Goal: Transaction & Acquisition: Purchase product/service

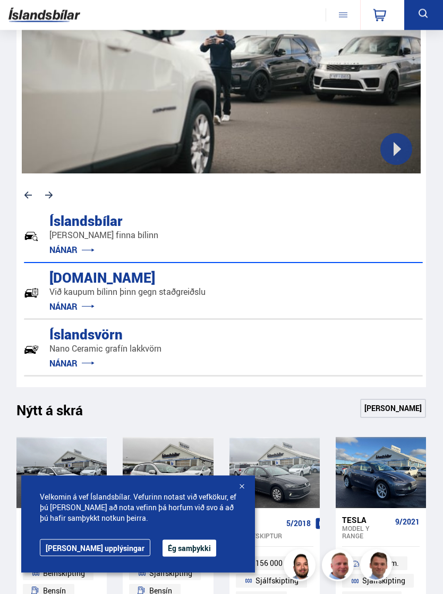
scroll to position [325, 0]
click at [162, 557] on button "Ég samþykki" at bounding box center [189, 548] width 54 height 17
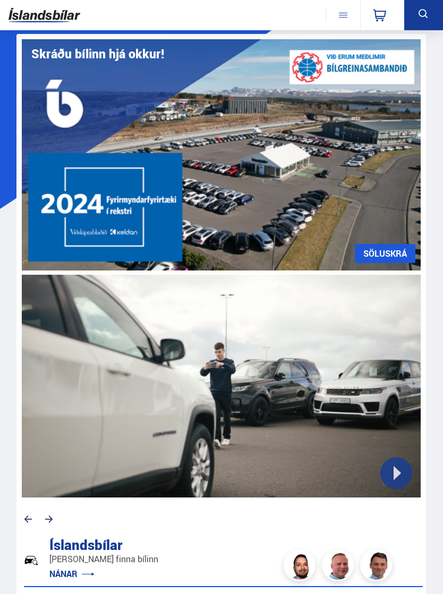
scroll to position [0, 0]
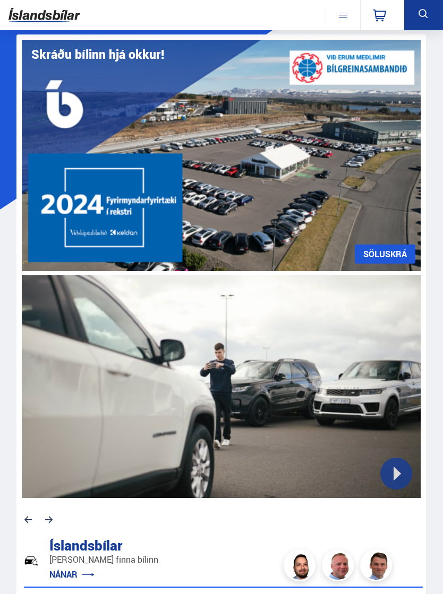
click at [392, 255] on link "SÖLUSKRÁ" at bounding box center [385, 254] width 61 height 19
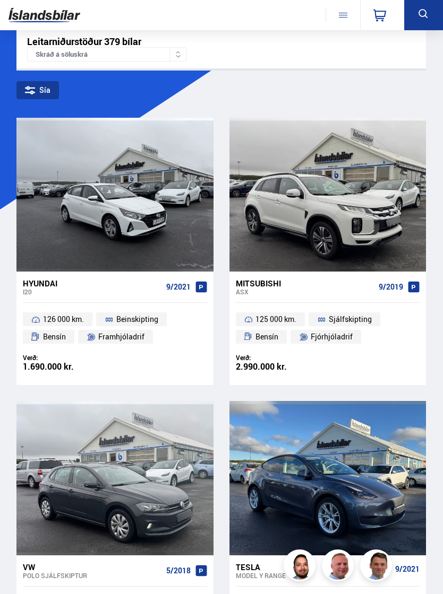
click at [34, 90] on icon at bounding box center [30, 90] width 10 height 10
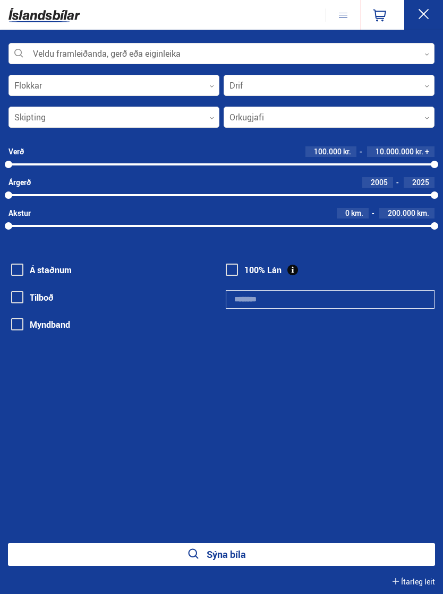
click at [51, 56] on div at bounding box center [221, 54] width 426 height 21
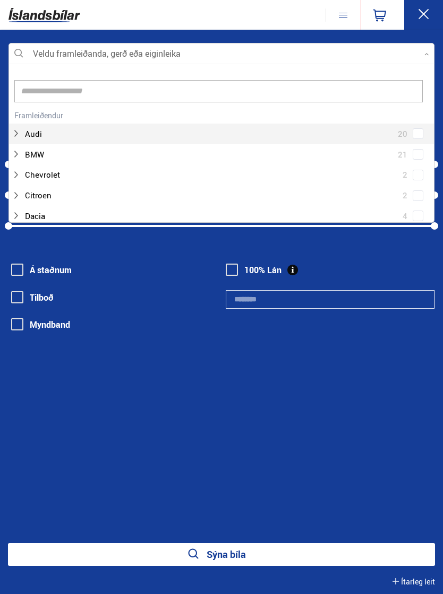
scroll to position [158, 425]
click at [45, 92] on input at bounding box center [218, 91] width 408 height 22
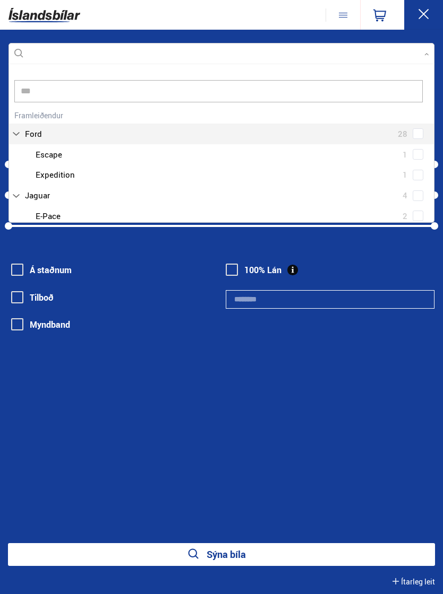
scroll to position [0, 0]
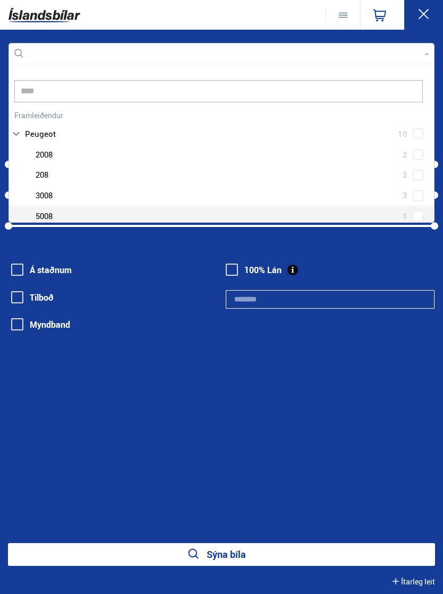
click at [40, 213] on div at bounding box center [232, 216] width 398 height 15
type input "****"
click at [42, 214] on div at bounding box center [232, 216] width 398 height 15
click at [405, 429] on div "Veldu framleiðanda, gerð eða eiginleika **** 0 peug **** Hreinsa valið Audi 20 …" at bounding box center [221, 312] width 443 height 565
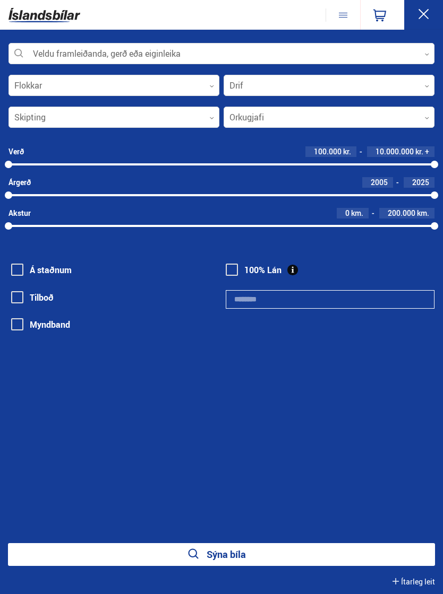
click at [58, 56] on div at bounding box center [221, 54] width 426 height 21
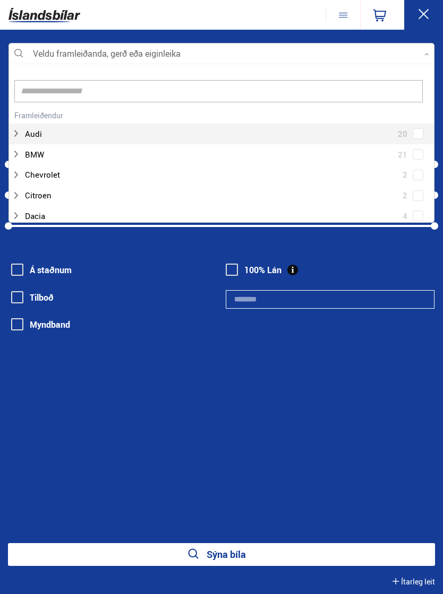
scroll to position [158, 425]
click at [43, 95] on input at bounding box center [218, 91] width 408 height 22
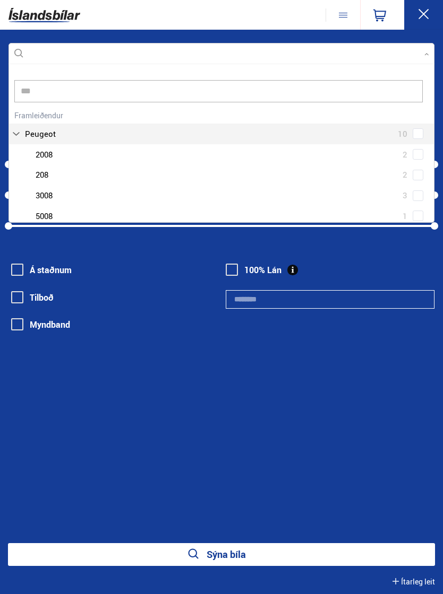
scroll to position [0, 0]
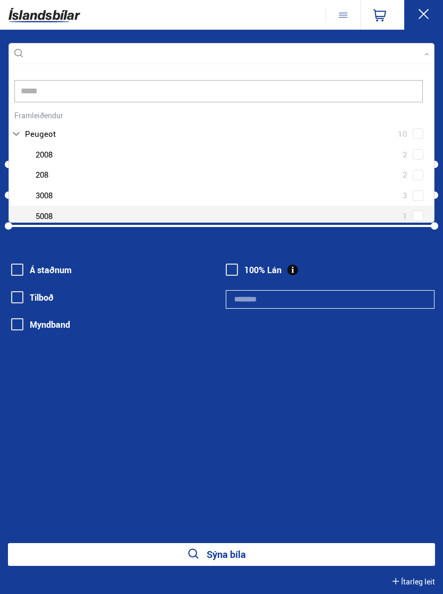
click at [49, 215] on div at bounding box center [232, 216] width 398 height 15
type input "*****"
click at [43, 217] on div at bounding box center [232, 216] width 398 height 15
click at [44, 218] on div at bounding box center [232, 216] width 398 height 15
click at [41, 219] on div at bounding box center [232, 216] width 398 height 15
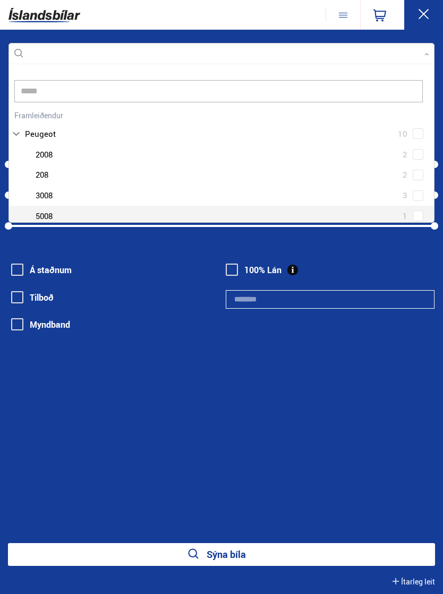
click at [44, 217] on div at bounding box center [232, 216] width 398 height 15
click at [46, 213] on div at bounding box center [232, 216] width 398 height 15
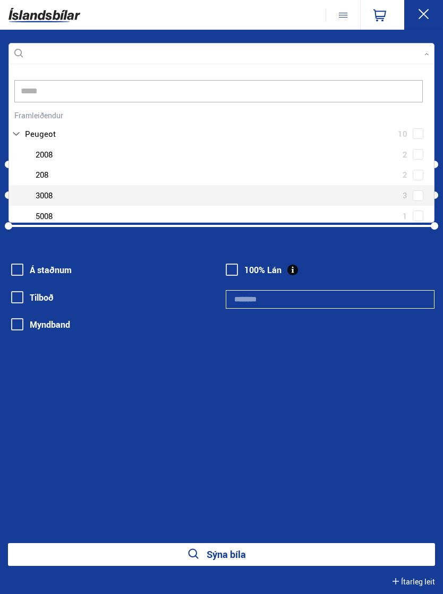
click at [421, 198] on div "Peugeot 2008 2 Peugeot 208 2 Peugeot 3008 3 Peugeot 5008 1 Peugeot Expert 2" at bounding box center [221, 195] width 425 height 103
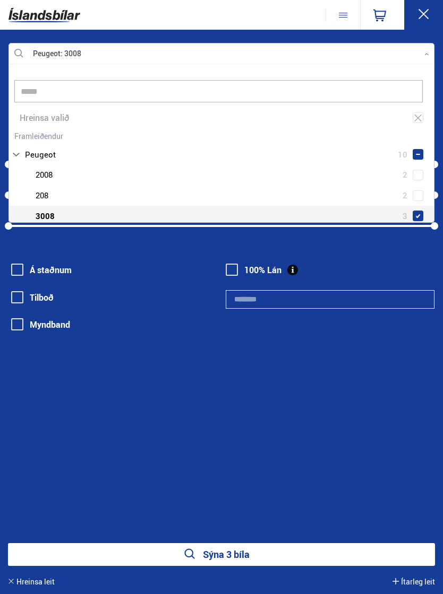
click at [420, 209] on div "Peugeot 2008 2 Peugeot 208 2 Peugeot 3008 3 Peugeot 5008 1 Peugeot Expert 2" at bounding box center [221, 216] width 425 height 103
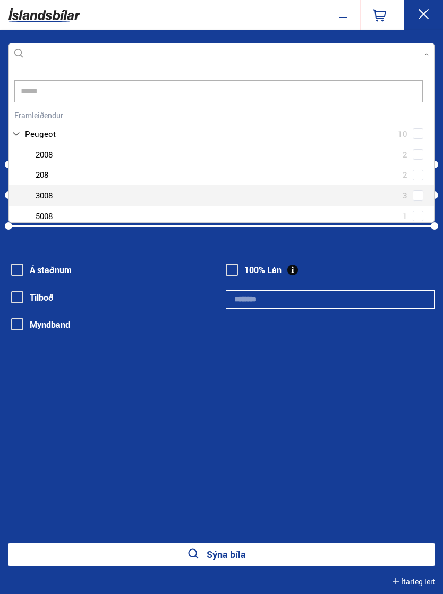
click at [422, 211] on div "Peugeot 2008 2 Peugeot 208 2 Peugeot 3008 3 Peugeot 5008 1 Peugeot Expert 2" at bounding box center [221, 195] width 425 height 103
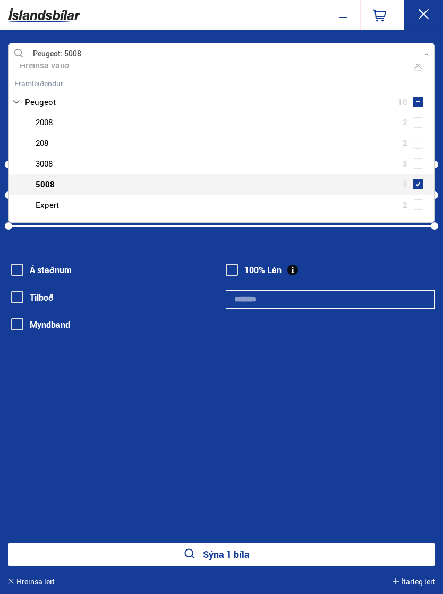
scroll to position [53, 0]
click at [428, 47] on div at bounding box center [221, 54] width 426 height 21
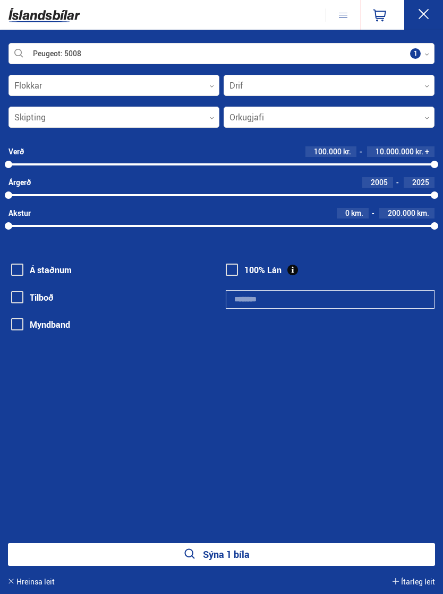
scroll to position [0, 2]
click at [421, 15] on icon at bounding box center [423, 13] width 13 height 13
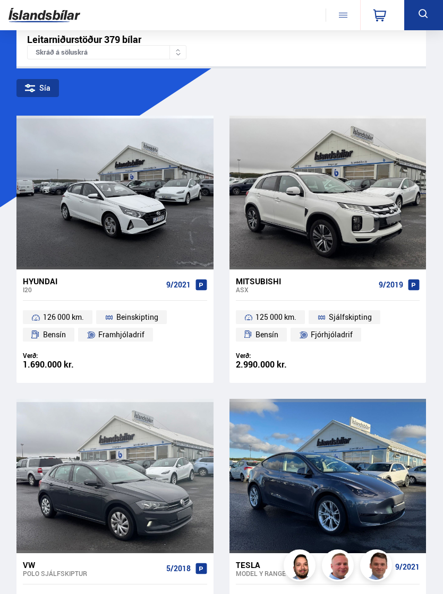
scroll to position [0, 0]
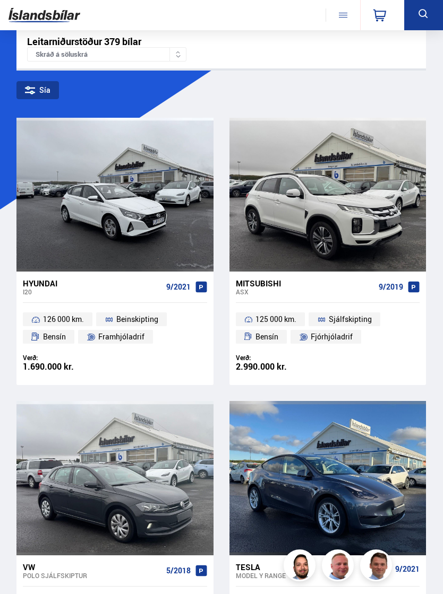
click at [34, 86] on icon at bounding box center [30, 90] width 10 height 10
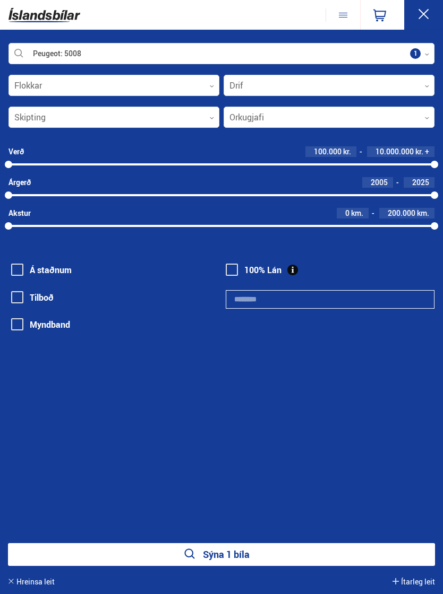
click at [130, 552] on button "Sýna 1 bíla" at bounding box center [221, 555] width 427 height 23
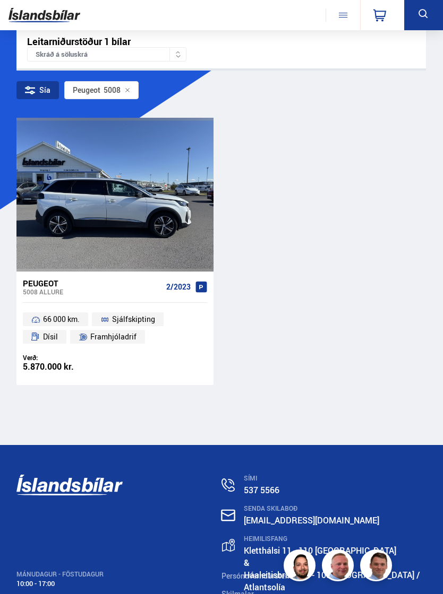
click at [56, 242] on div at bounding box center [76, 195] width 40 height 154
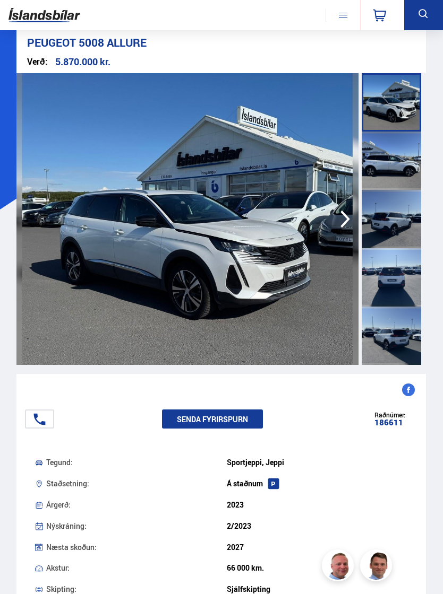
click at [43, 230] on img at bounding box center [187, 219] width 342 height 292
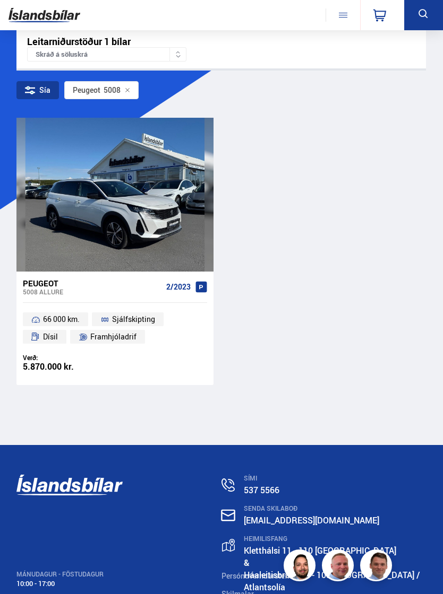
click at [30, 90] on icon at bounding box center [30, 90] width 10 height 10
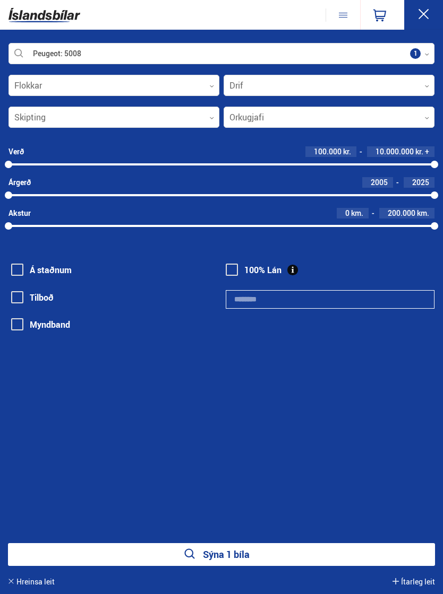
click at [42, 53] on div at bounding box center [221, 54] width 426 height 21
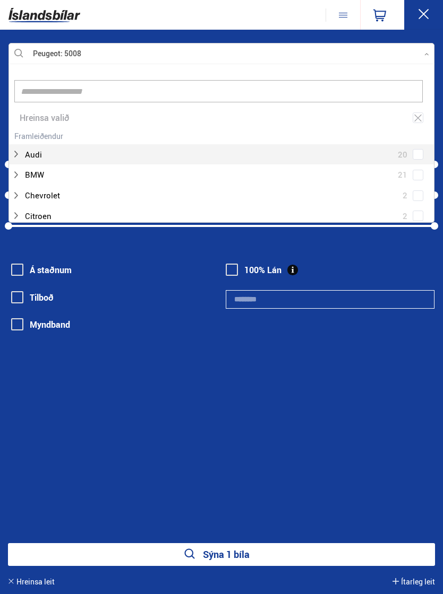
click at [419, 119] on icon at bounding box center [417, 118] width 7 height 7
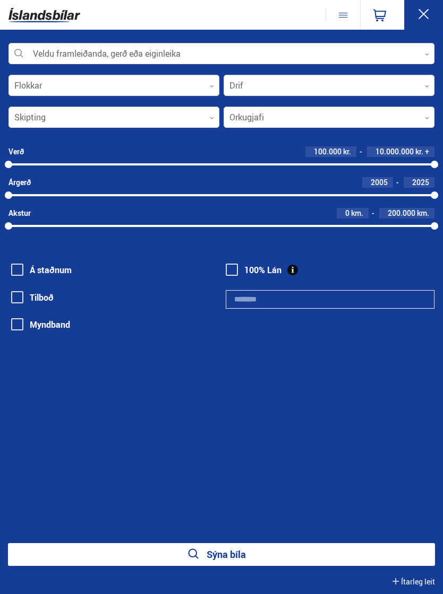
click at [56, 46] on div at bounding box center [221, 54] width 426 height 21
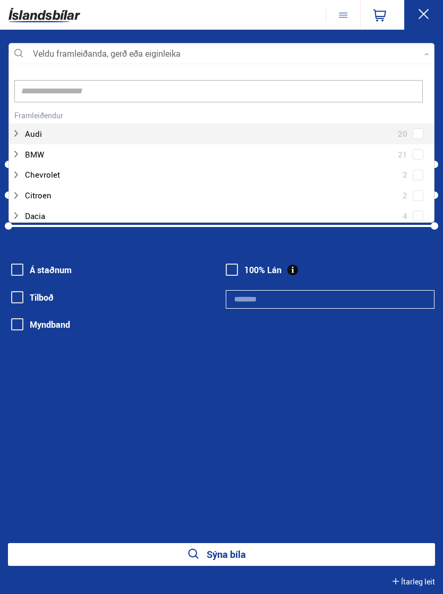
scroll to position [160, 427]
click at [57, 94] on input at bounding box center [218, 91] width 408 height 22
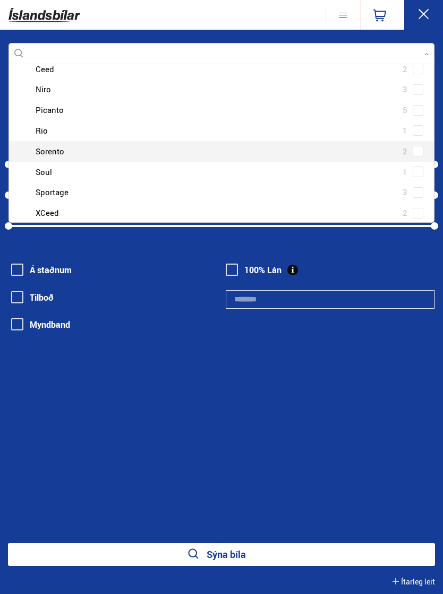
click at [44, 150] on div at bounding box center [232, 151] width 398 height 15
type input "***"
click at [415, 145] on div "Kia Ceed 2 Kia Niro 3 Kia Picanto 5 Kia Rio 1 Kia Sorento 2 Kia Soul 1 Kia Spor…" at bounding box center [221, 141] width 425 height 165
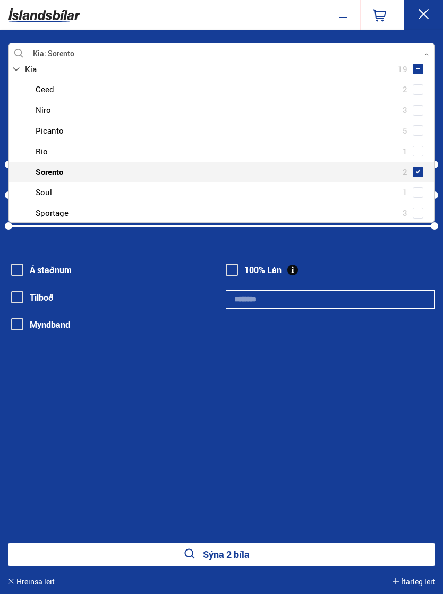
click at [419, 23] on button at bounding box center [423, 15] width 39 height 30
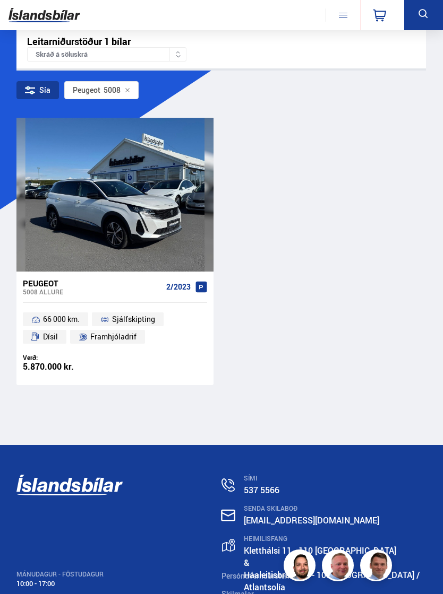
click at [30, 97] on div "Sía" at bounding box center [37, 90] width 42 height 18
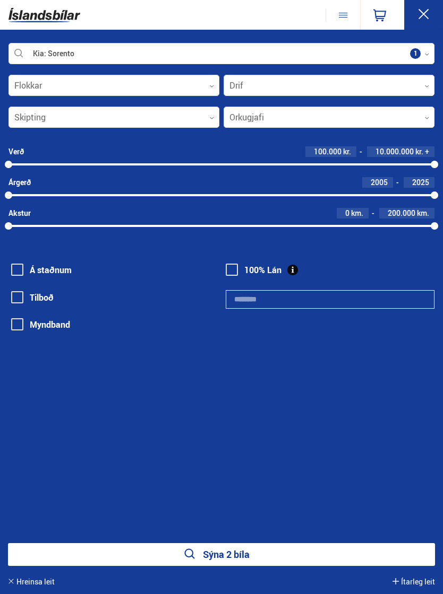
click at [425, 58] on div at bounding box center [221, 54] width 426 height 21
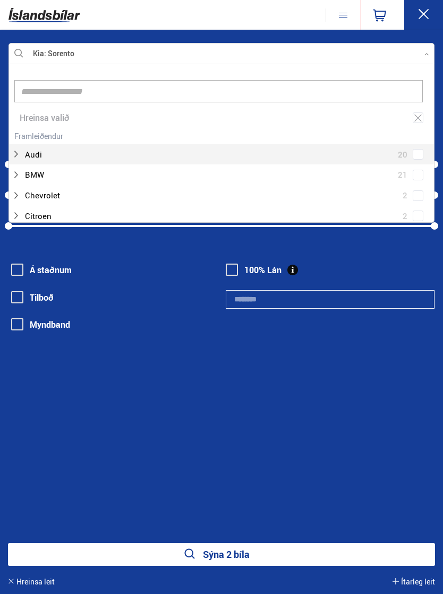
click at [418, 114] on icon at bounding box center [418, 118] width 10 height 10
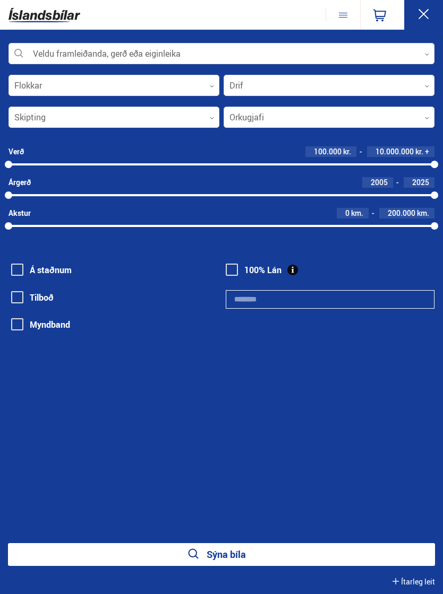
click at [50, 52] on div at bounding box center [221, 54] width 426 height 21
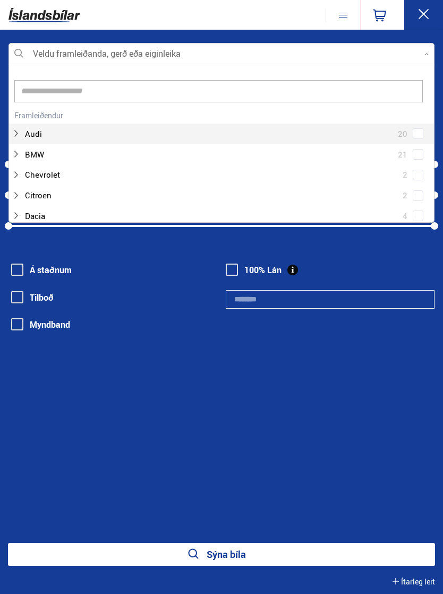
click at [44, 96] on input at bounding box center [218, 91] width 408 height 22
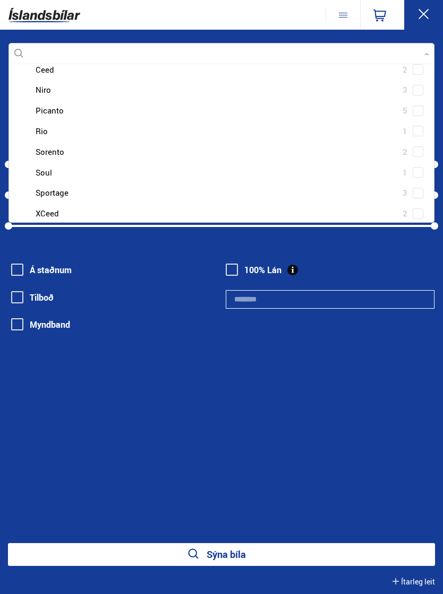
click at [36, 149] on div at bounding box center [232, 151] width 398 height 15
type input "***"
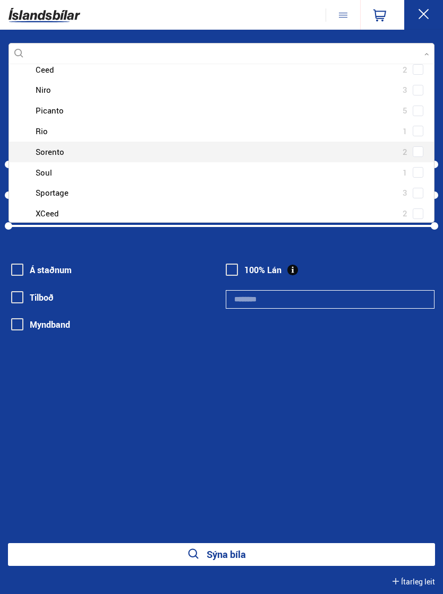
click at [418, 153] on div "Kia Ceed 2 Kia Niro 3 Kia Picanto 5 Kia Rio 1 Kia Sorento 2 Kia Soul 1 Kia Spor…" at bounding box center [221, 141] width 425 height 165
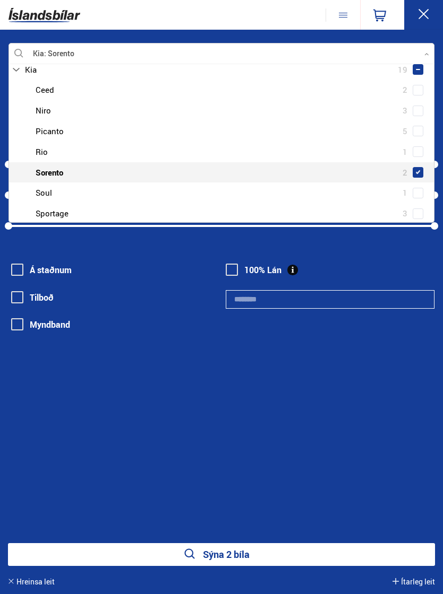
click at [96, 556] on button "Sýna 2 bíla" at bounding box center [221, 555] width 427 height 23
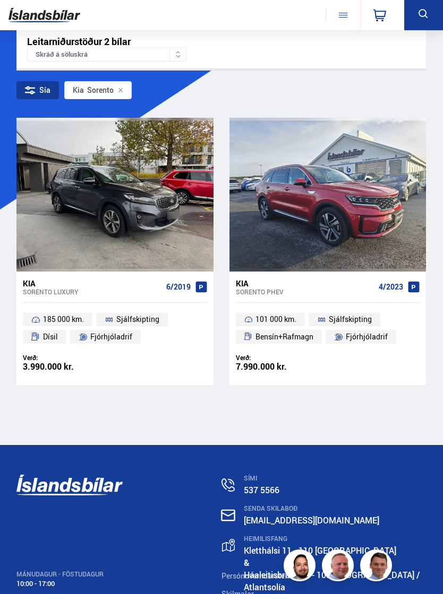
click at [47, 230] on div at bounding box center [36, 195] width 40 height 154
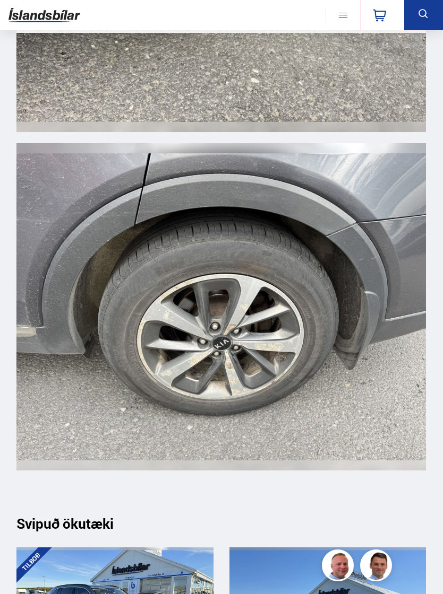
scroll to position [12133, 0]
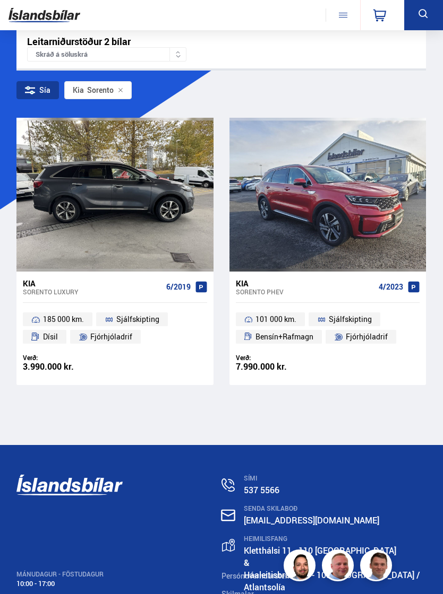
click at [54, 289] on div "Sorento LUXURY" at bounding box center [92, 291] width 139 height 7
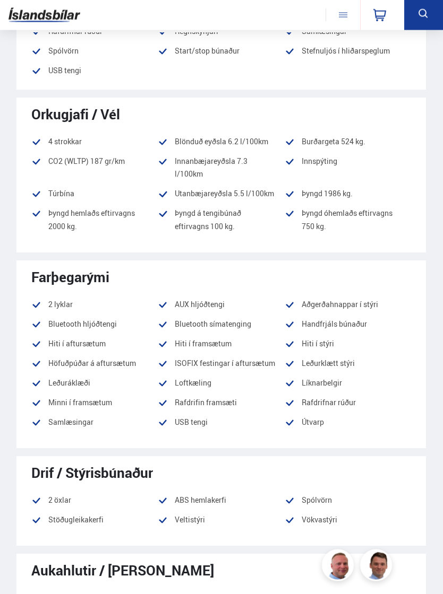
scroll to position [974, 0]
click at [114, 2] on div "Söluskrá Þjónusta Íslandsbílar [DOMAIN_NAME] Íslandsvörn Leiðbeiningar Um okkur…" at bounding box center [221, 15] width 443 height 30
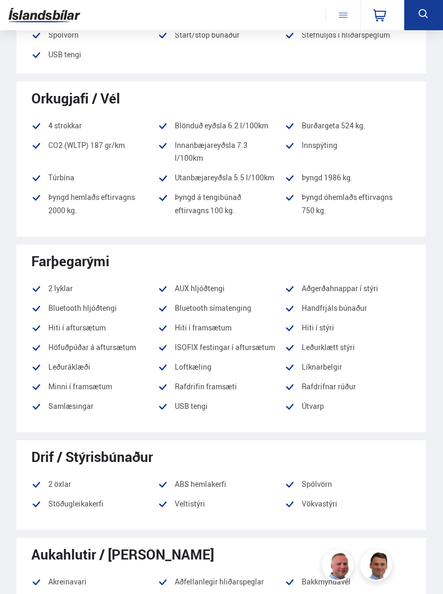
scroll to position [991, 0]
